Goal: Information Seeking & Learning: Learn about a topic

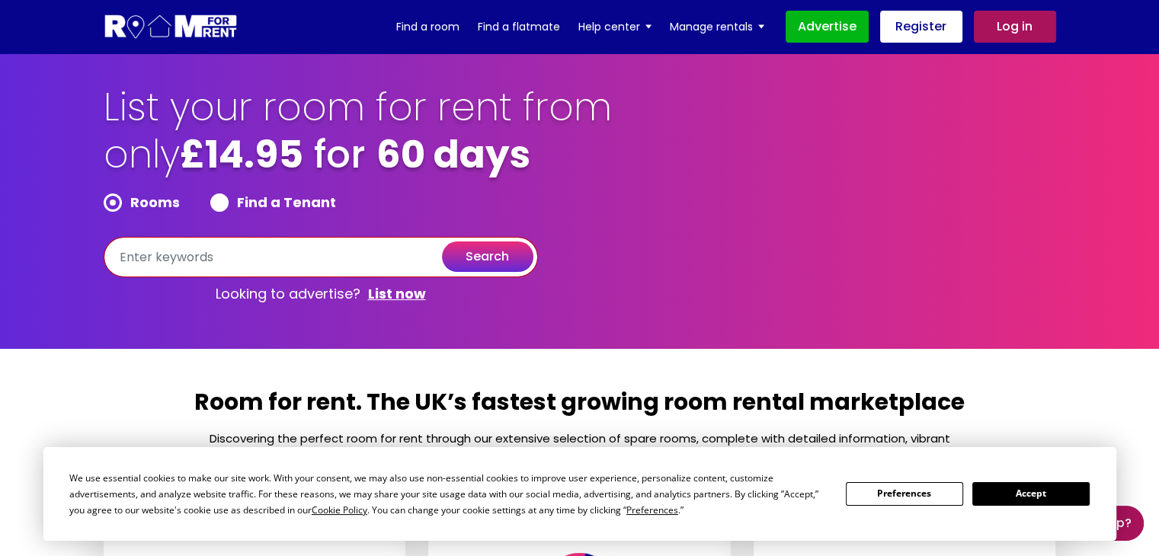
click at [211, 252] on input "text" at bounding box center [321, 257] width 434 height 40
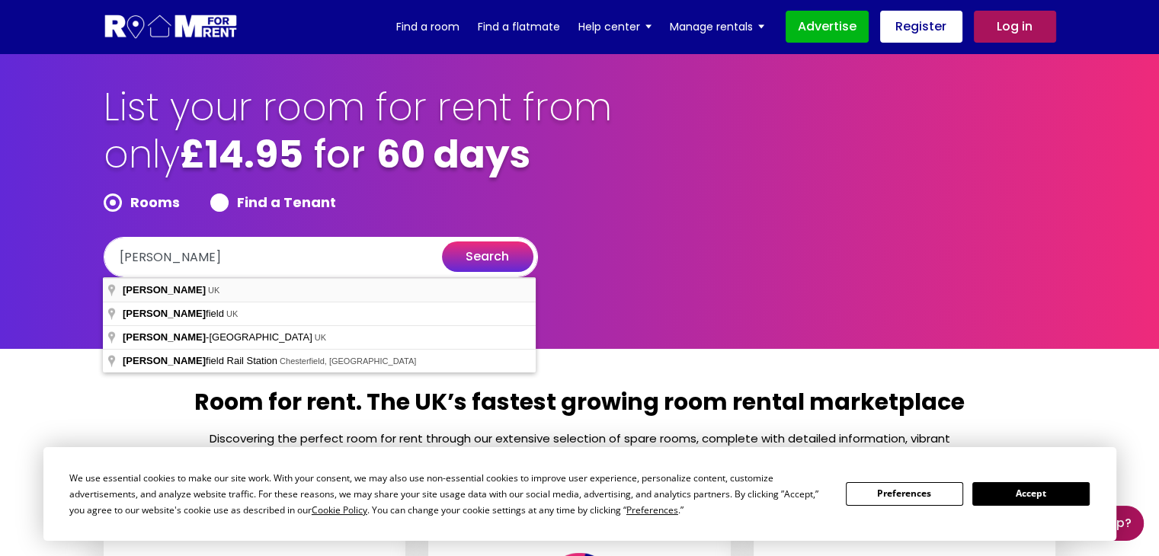
type input "[GEOGRAPHIC_DATA], [GEOGRAPHIC_DATA]"
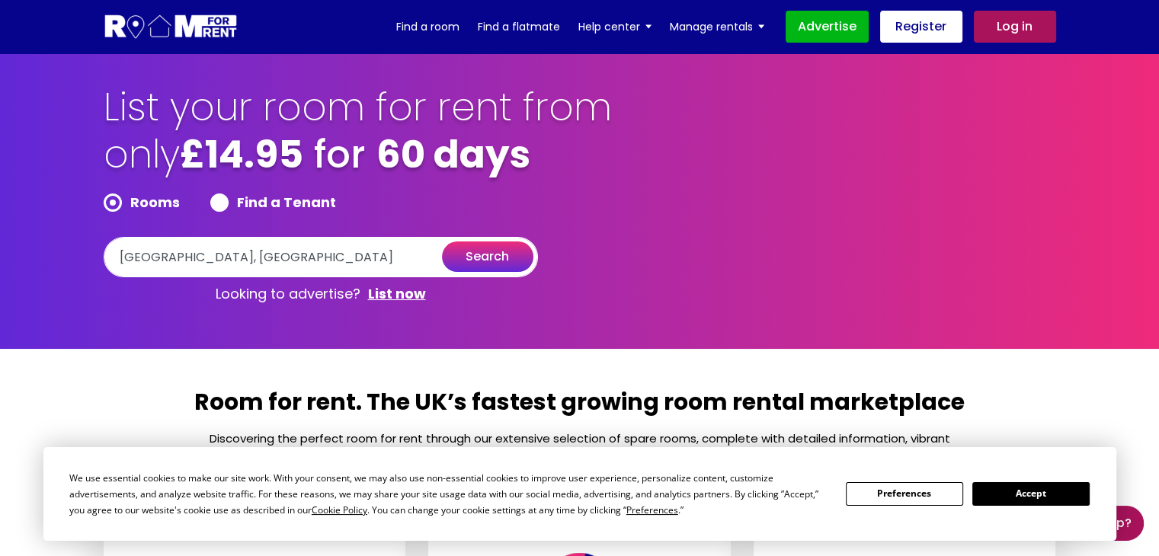
click at [482, 248] on button "search" at bounding box center [487, 257] width 91 height 30
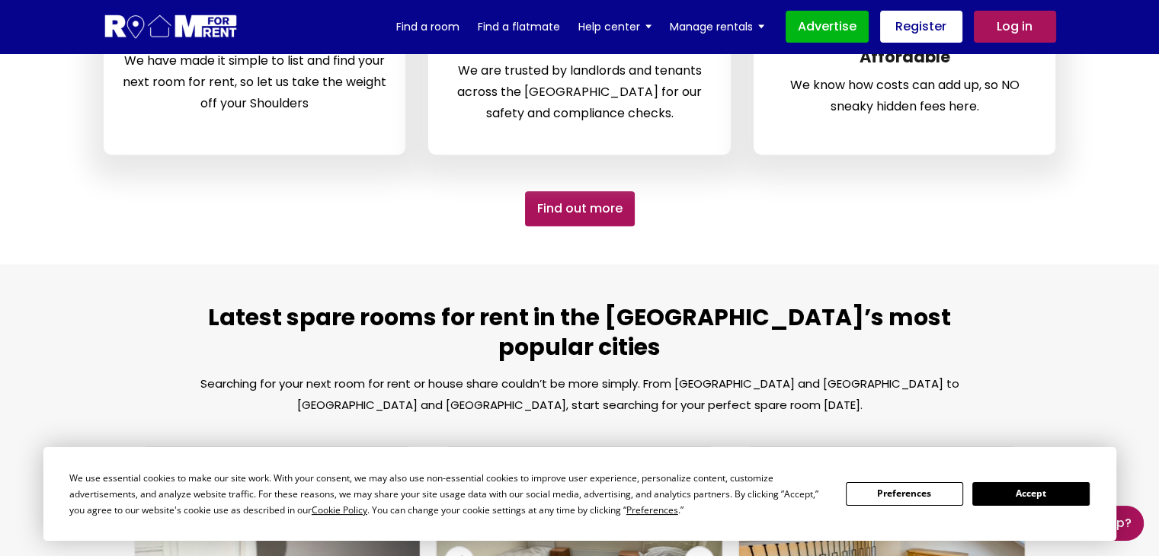
scroll to position [915, 0]
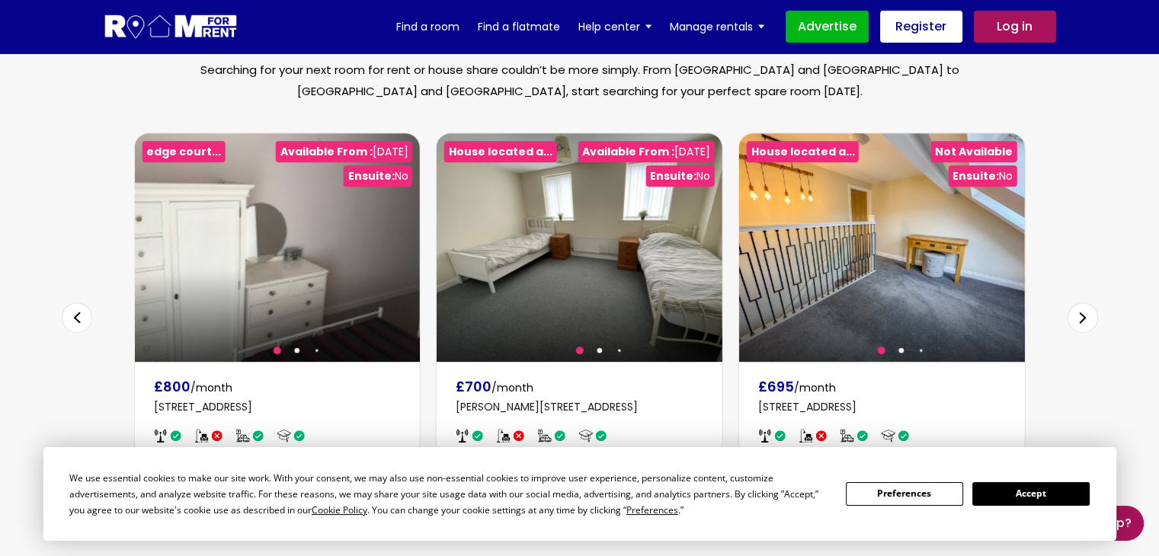
click at [1037, 498] on button "Accept" at bounding box center [1031, 495] width 117 height 24
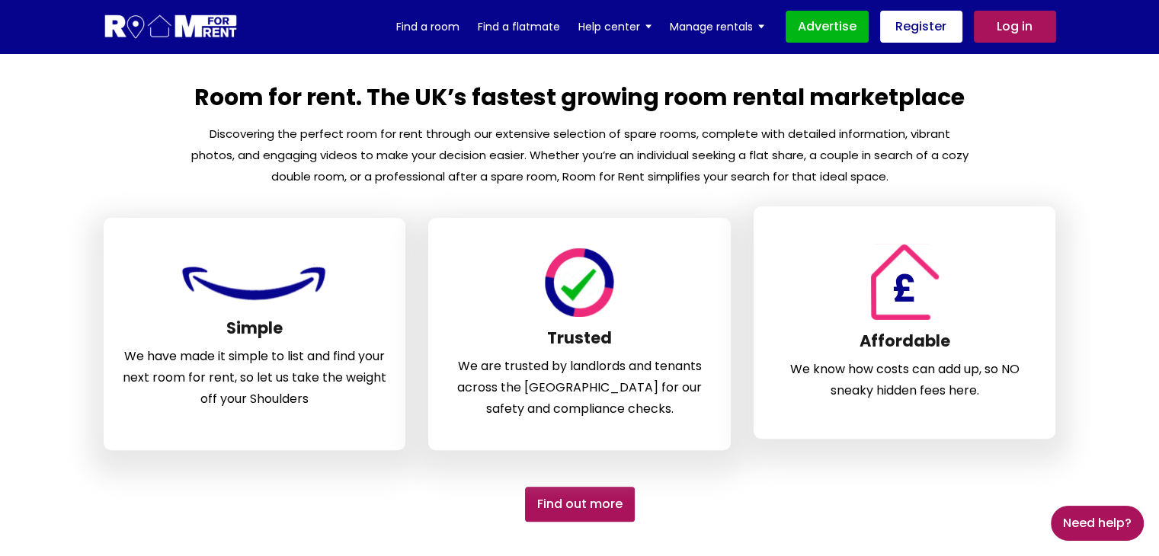
scroll to position [0, 0]
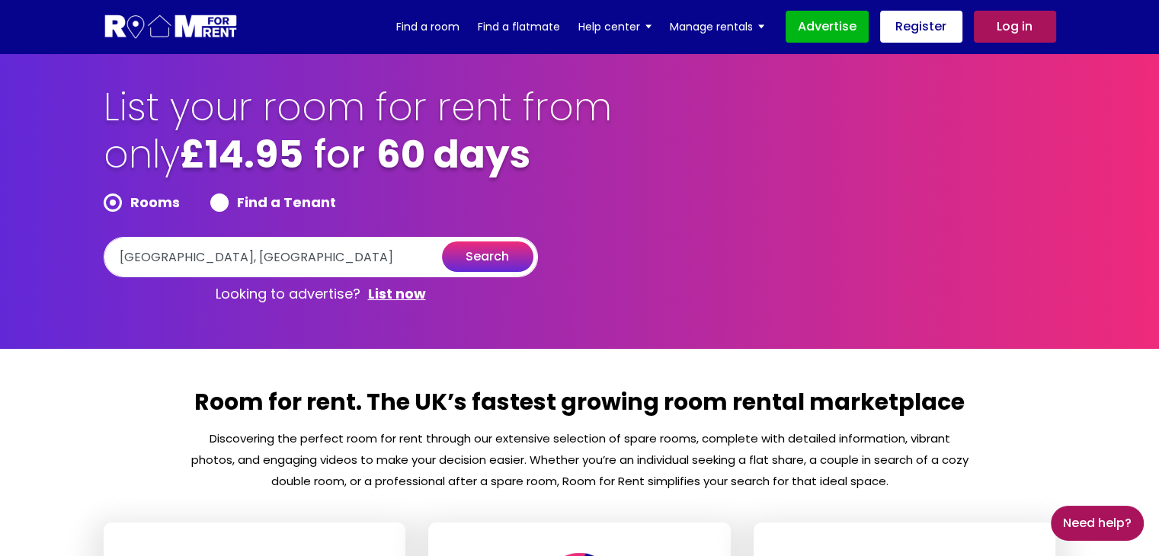
click at [486, 252] on button "search" at bounding box center [487, 257] width 91 height 30
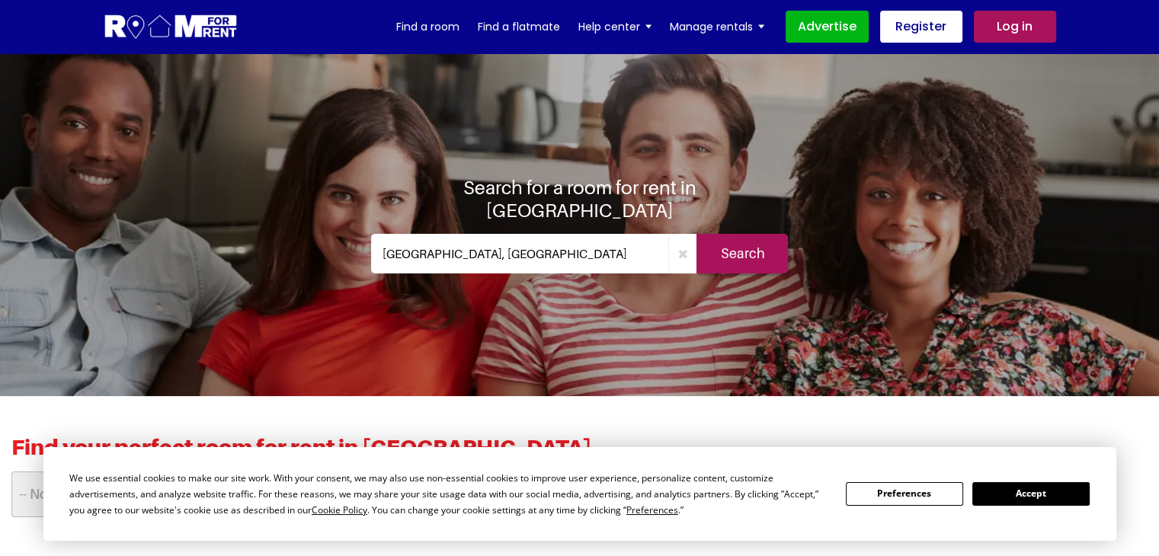
click at [1044, 489] on button "Accept" at bounding box center [1031, 495] width 117 height 24
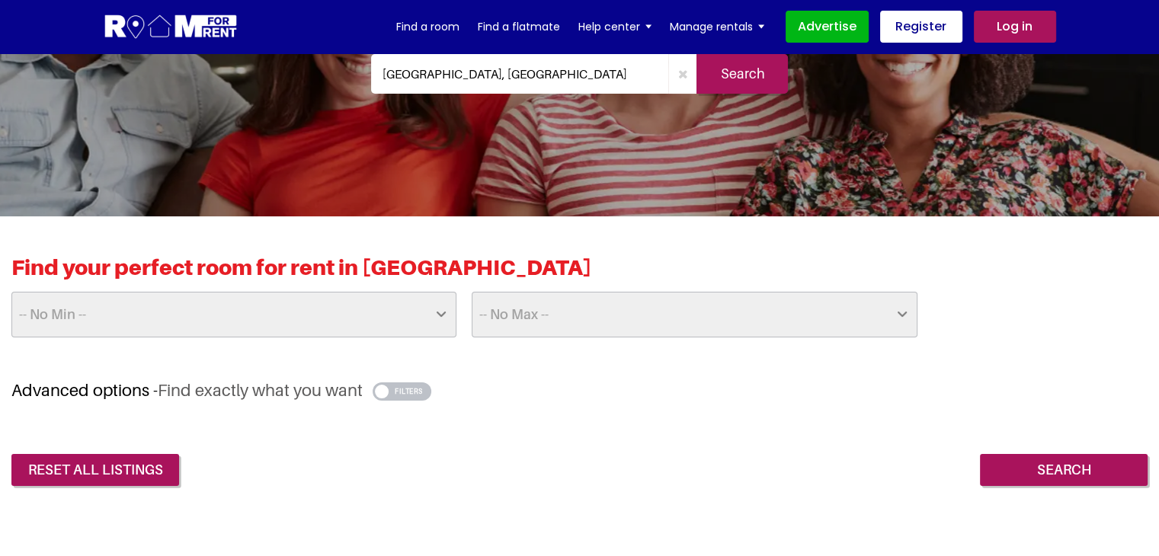
scroll to position [229, 0]
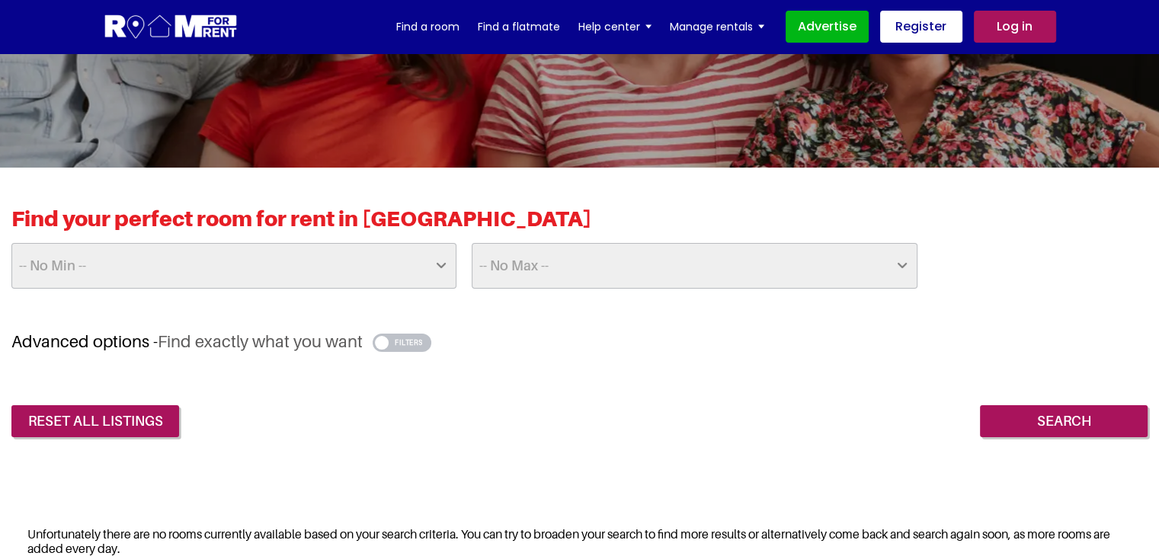
click at [256, 245] on select "-- No Min -- £25 £50 £75 £100 £125 £150 £175 £200 £225 £250 £275 £300 £325 £350…" at bounding box center [233, 266] width 445 height 46
click at [11, 243] on select "-- No Min -- £25 £50 £75 £100 £125 £150 £175 £200 £225 £250 £275 £300 £325 £350…" at bounding box center [233, 266] width 445 height 46
click at [610, 274] on select "-- No Max -- £50 £75 £100 £125 £150 £175 £200 £225 £250 £275 £300 £325 £350 £37…" at bounding box center [694, 266] width 445 height 46
select select "150"
click at [472, 243] on select "-- No Max -- £50 £75 £100 £125 £150 £175 £200 £225 £250 £275 £300 £325 £350 £37…" at bounding box center [694, 266] width 445 height 46
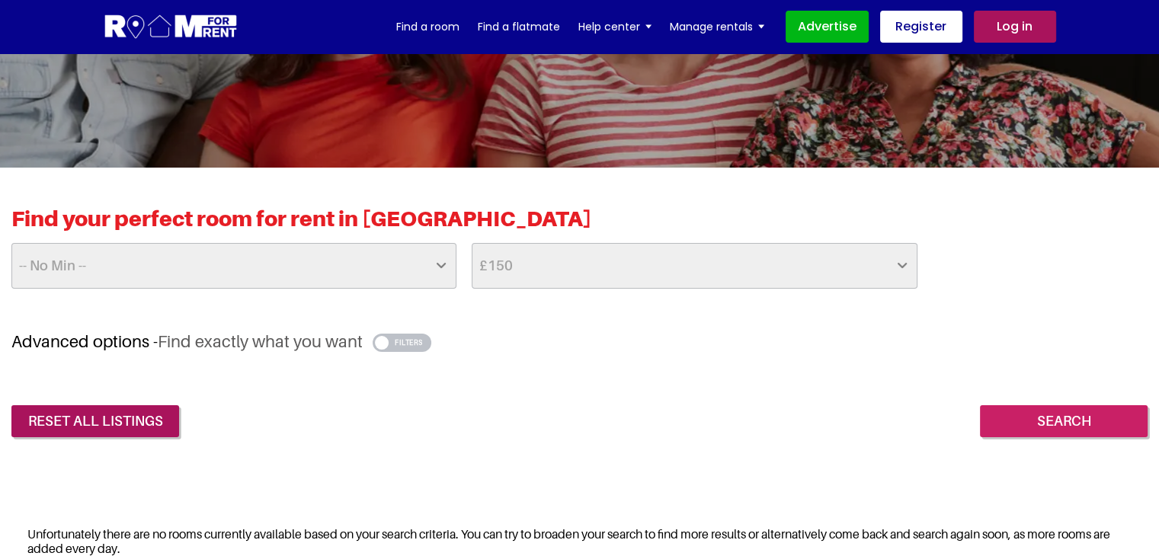
click at [1031, 416] on input "Search" at bounding box center [1064, 422] width 168 height 32
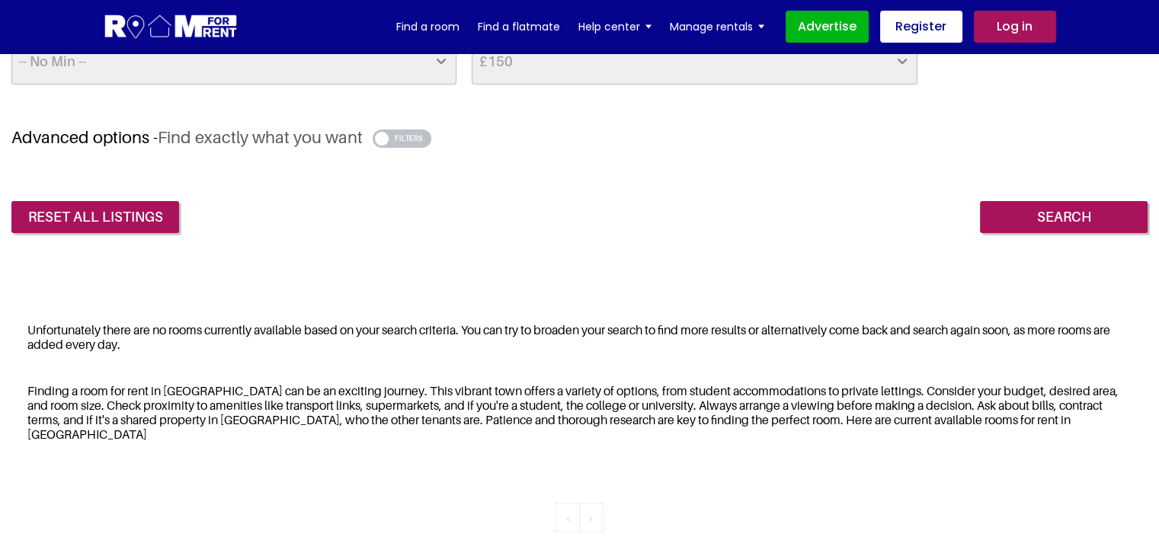
scroll to position [305, 0]
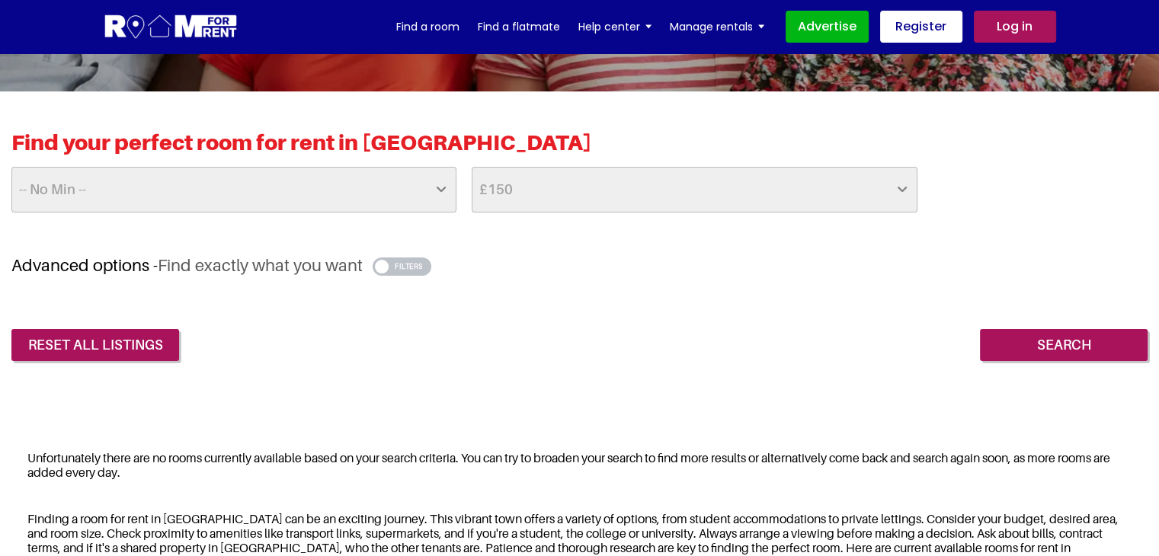
click at [715, 168] on select "-- No Max -- £50 £75 £100 £125 £150 £175 £200 £225 £250 £275 £300 £325 £350 £37…" at bounding box center [694, 190] width 445 height 46
select select "200"
click at [472, 167] on select "-- No Max -- £50 £75 £100 £125 £150 £175 £200 £225 £250 £275 £300 £325 £350 £37…" at bounding box center [694, 190] width 445 height 46
click at [1073, 349] on input "Search" at bounding box center [1064, 345] width 168 height 32
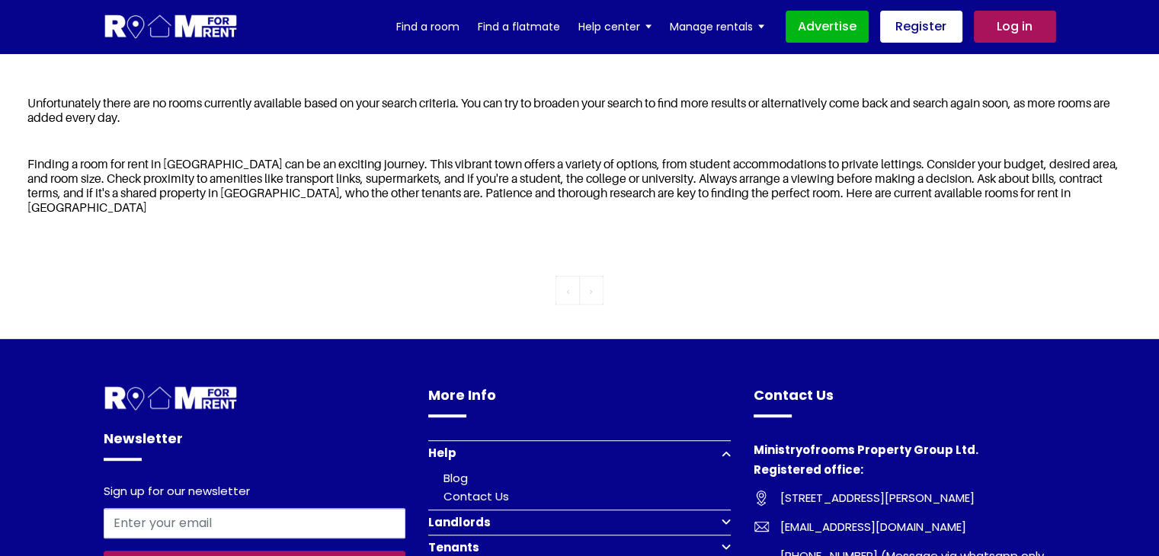
scroll to position [686, 0]
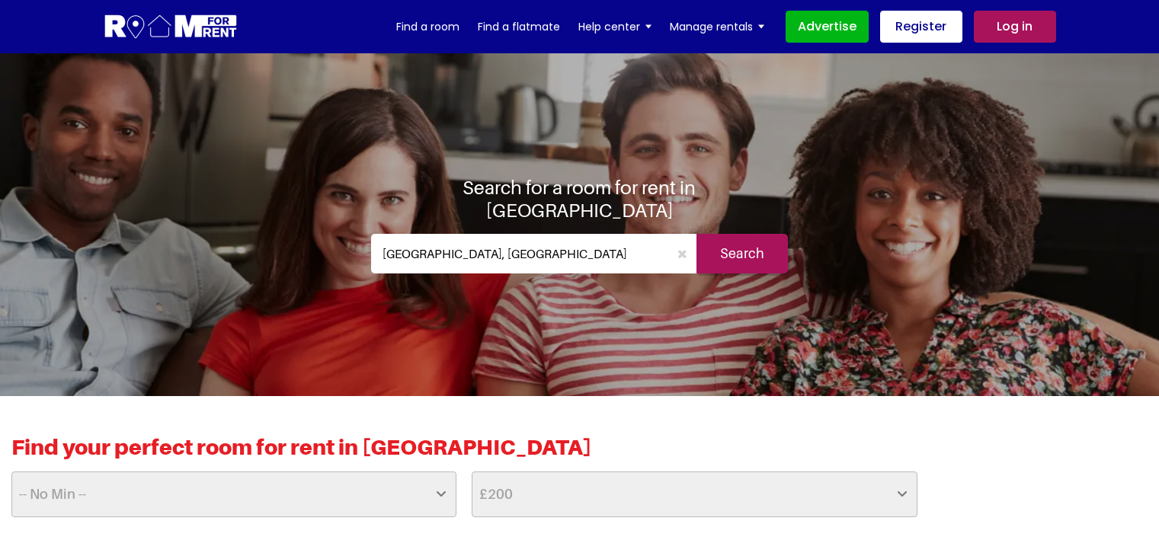
select select "200"
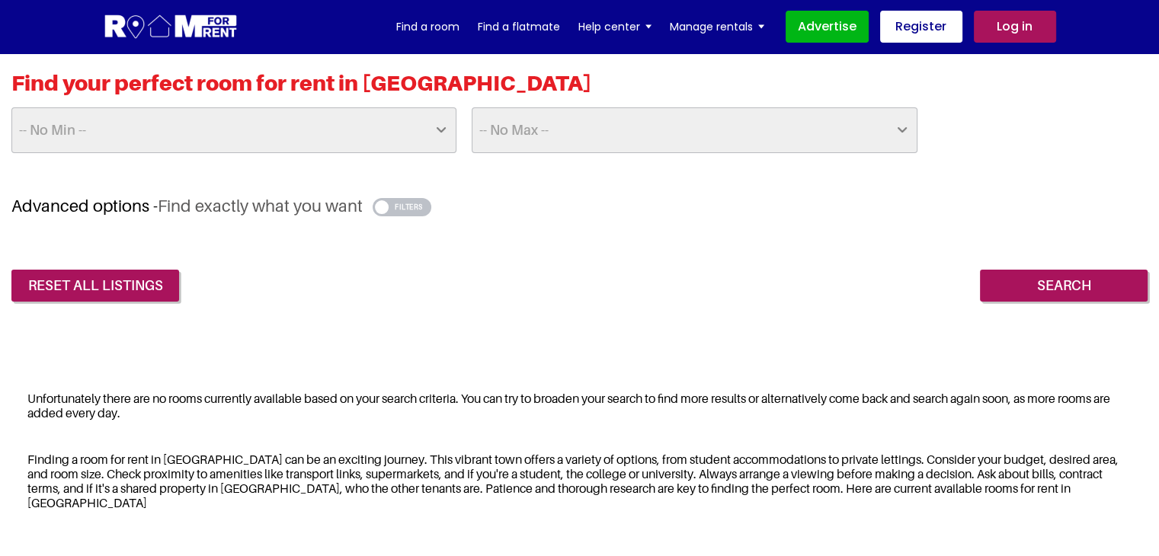
scroll to position [381, 0]
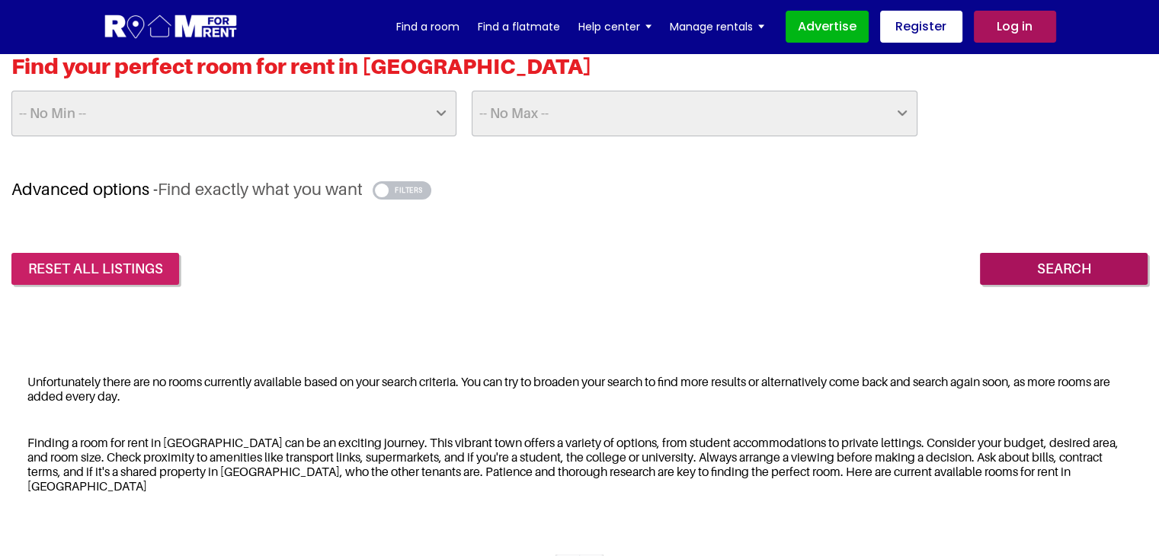
click at [62, 261] on link "reset all listings" at bounding box center [95, 269] width 168 height 32
